Goal: Book appointment/travel/reservation

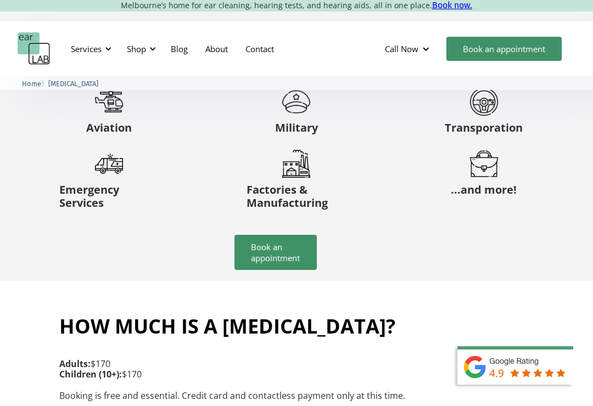
scroll to position [2436, 0]
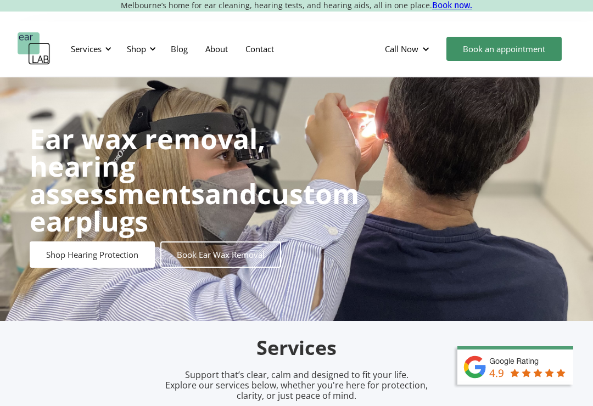
click at [226, 243] on link "Book Ear Wax Removal" at bounding box center [220, 254] width 121 height 26
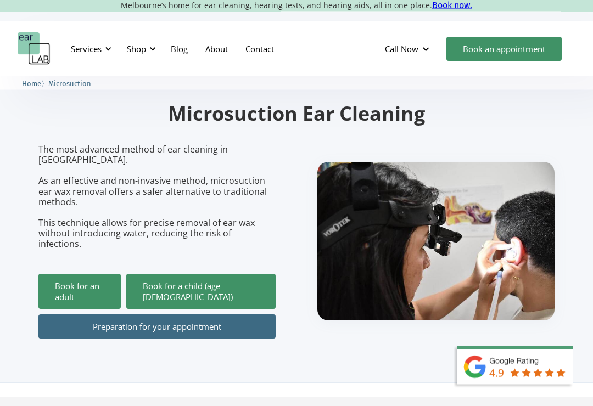
scroll to position [76, 0]
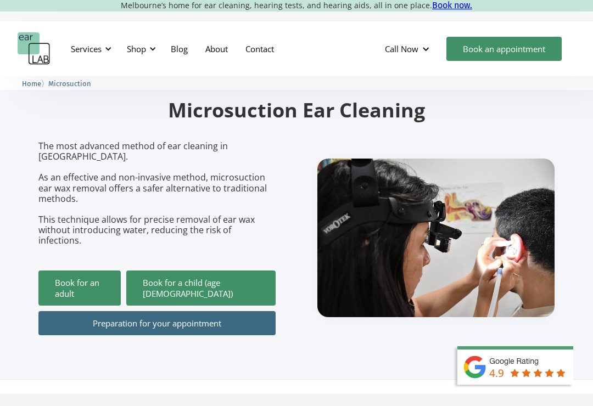
click at [60, 271] on link "Book for an adult" at bounding box center [79, 288] width 82 height 35
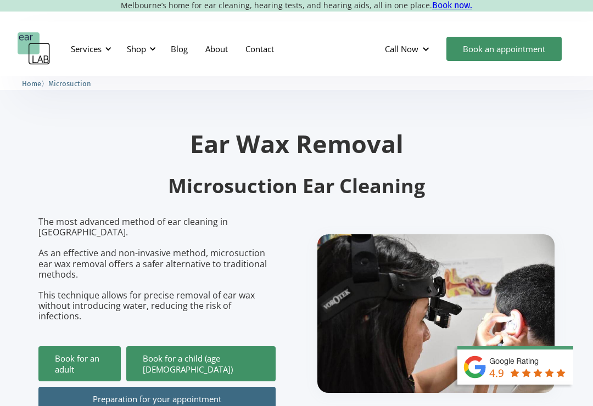
scroll to position [93, 0]
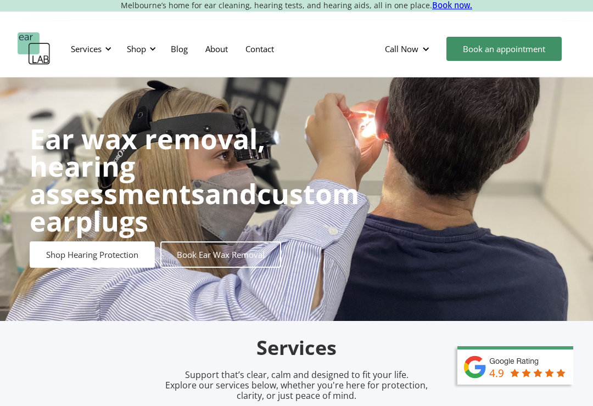
click at [247, 247] on link "Book Ear Wax Removal" at bounding box center [220, 254] width 121 height 26
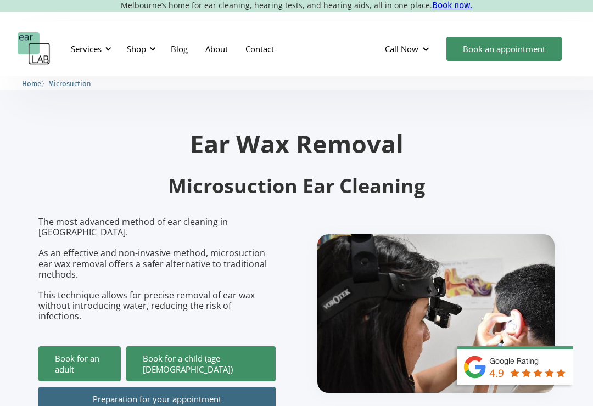
click at [67, 346] on link "Book for an adult" at bounding box center [79, 363] width 82 height 35
